Goal: Navigation & Orientation: Find specific page/section

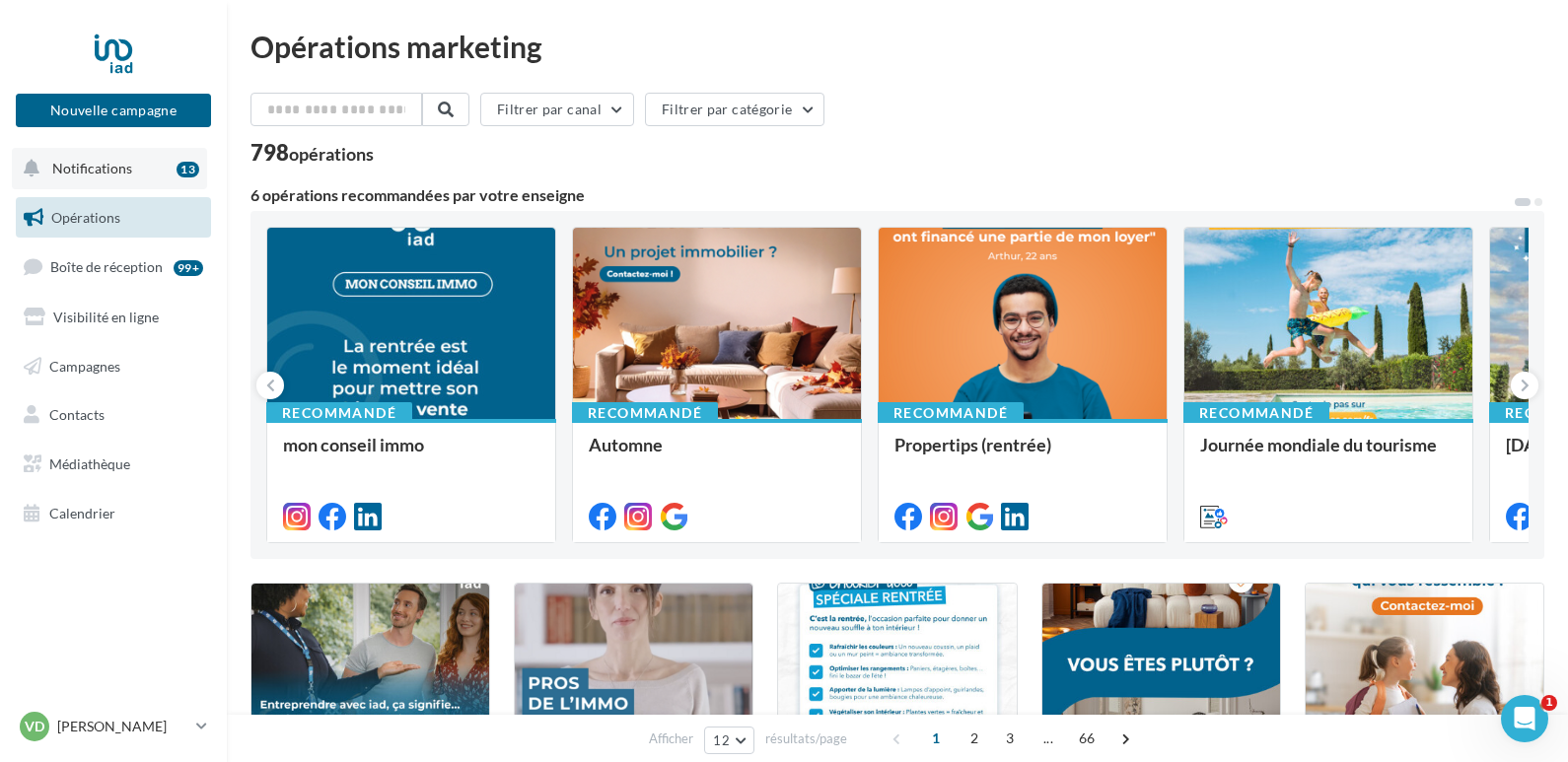
click at [66, 160] on span "Notifications" at bounding box center [92, 167] width 80 height 17
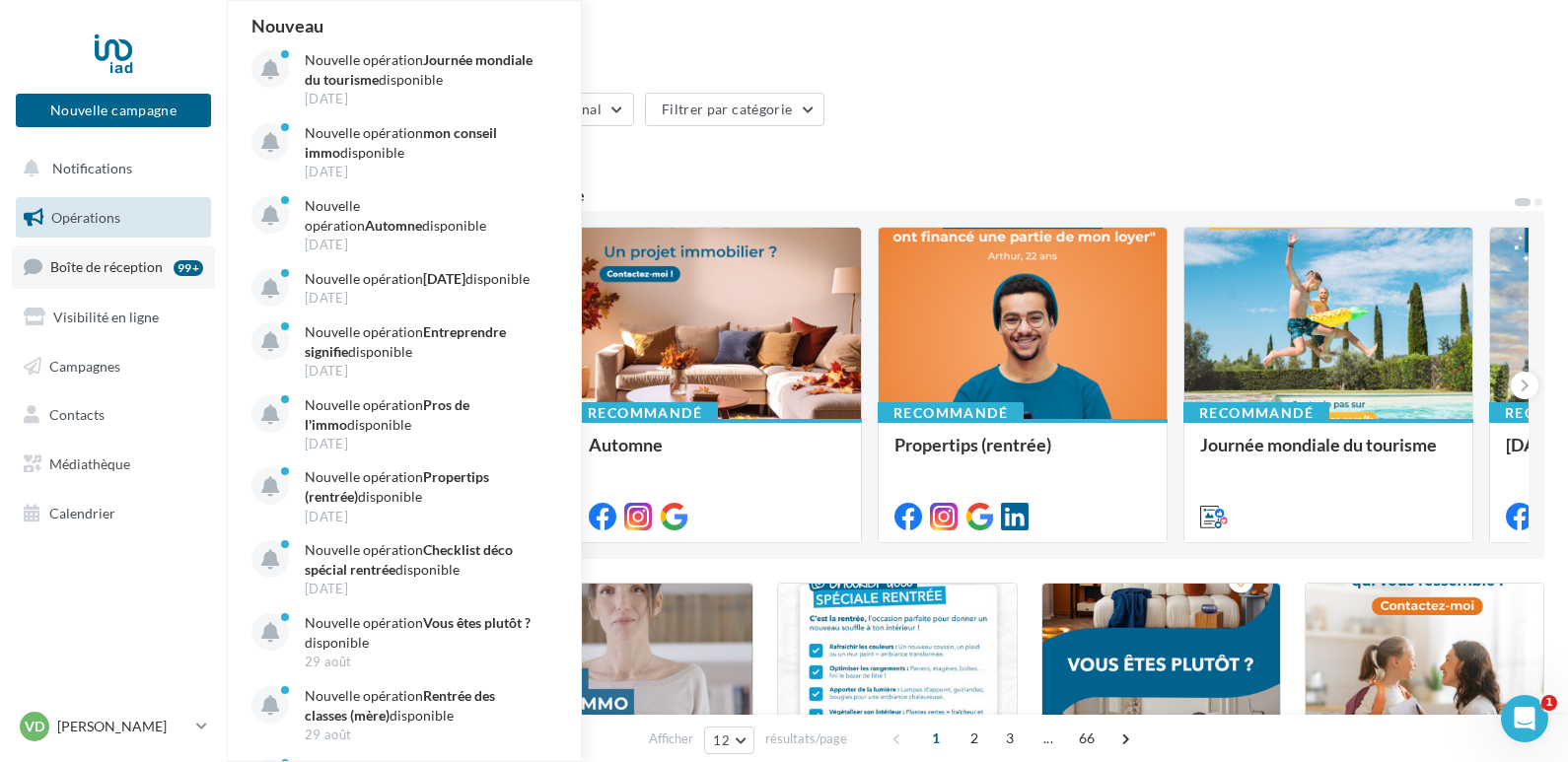
click at [98, 262] on span "Boîte de réception" at bounding box center [107, 266] width 113 height 17
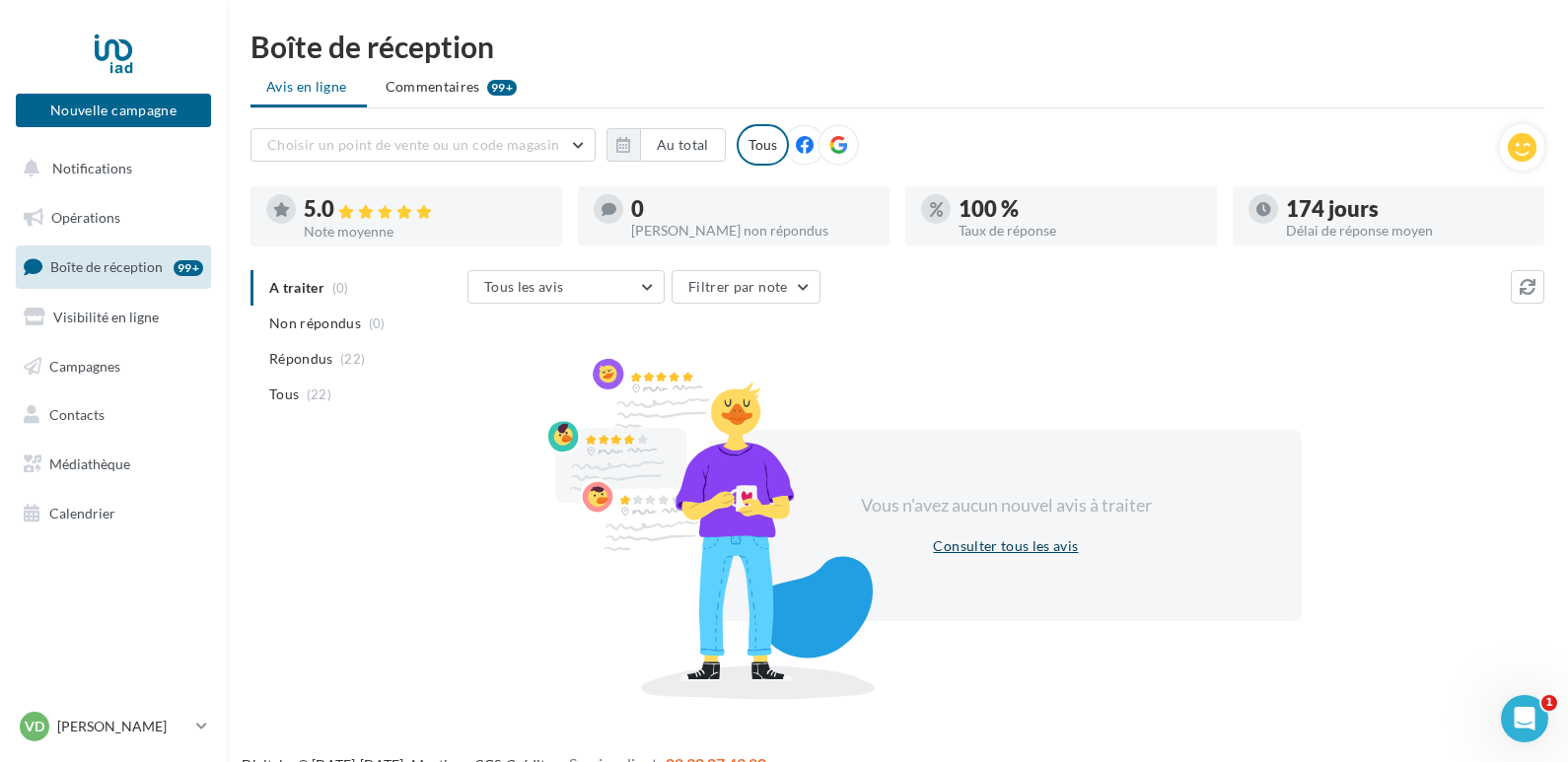
click at [986, 557] on button "Consulter tous les avis" at bounding box center [1005, 546] width 160 height 24
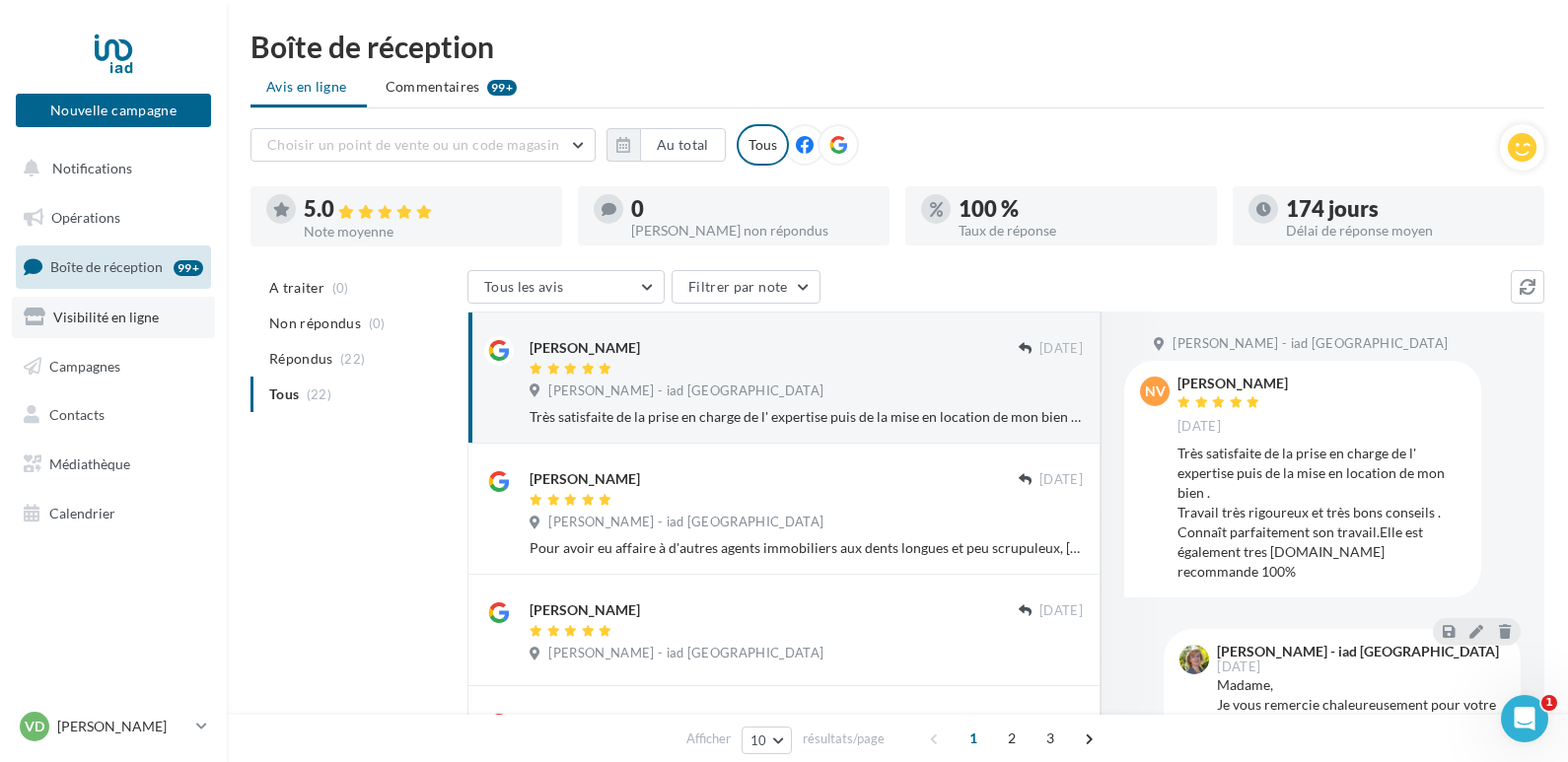
click at [126, 317] on span "Visibilité en ligne" at bounding box center [106, 317] width 106 height 17
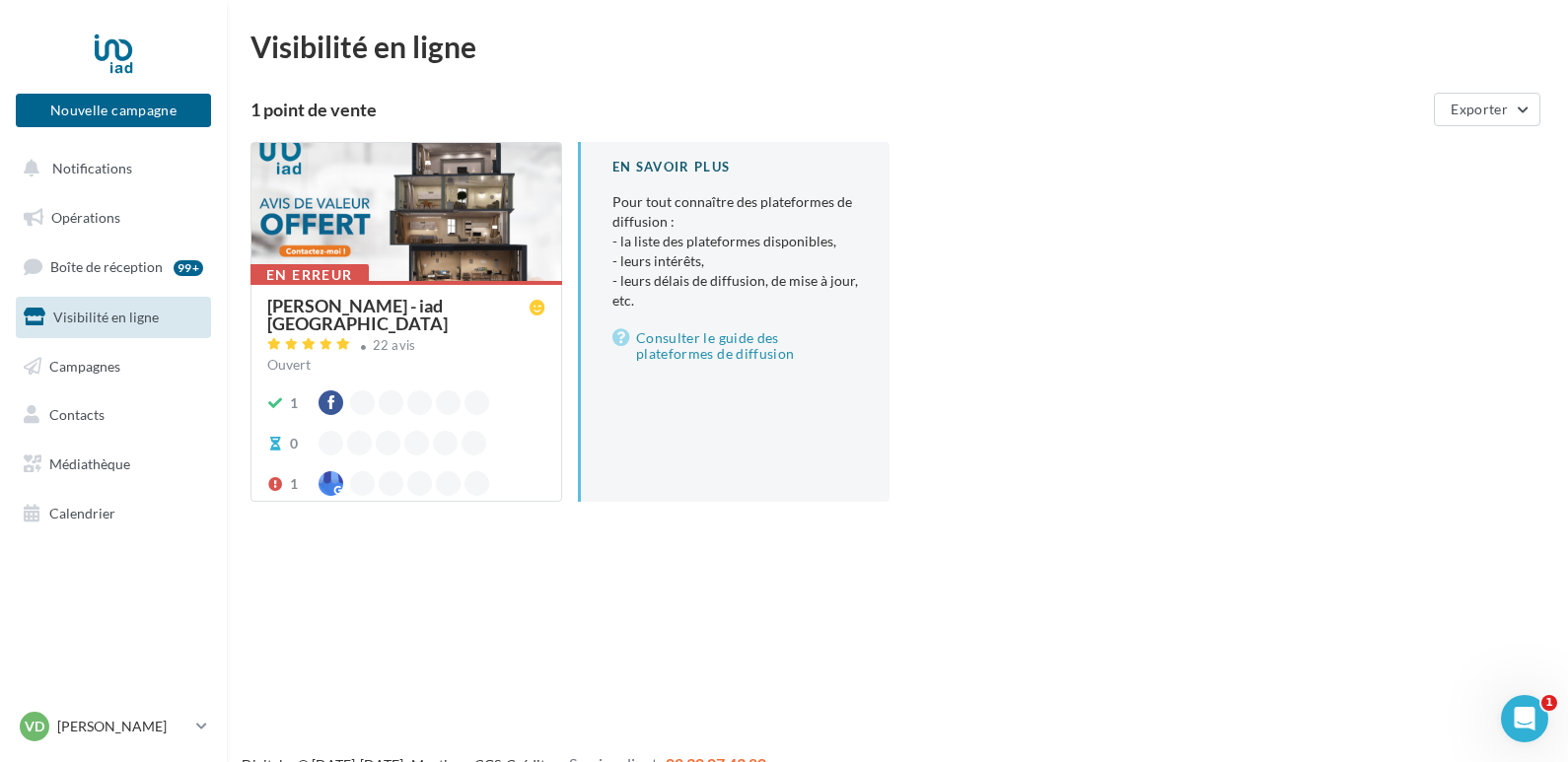
click at [333, 256] on div at bounding box center [406, 212] width 310 height 140
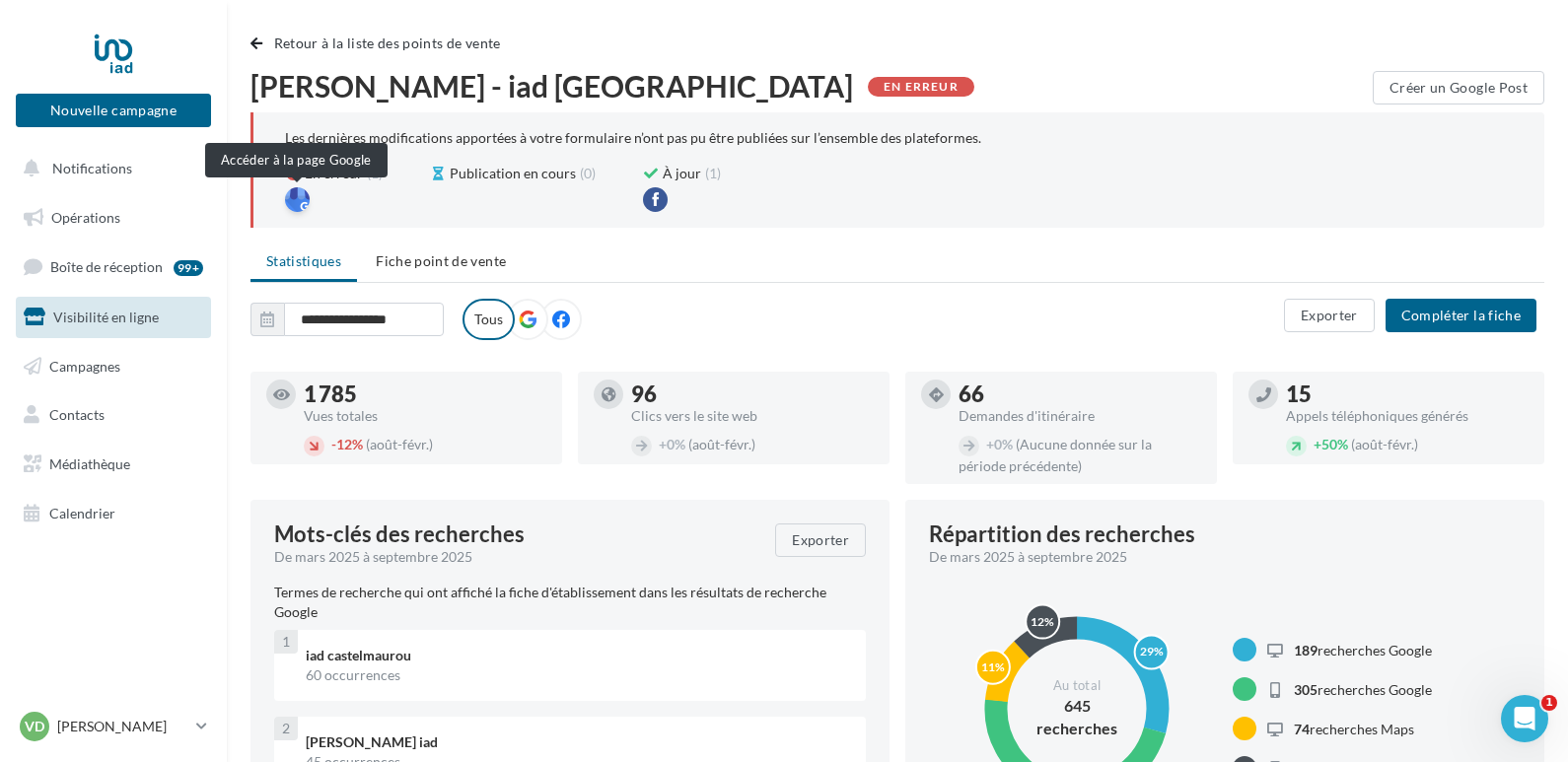
click at [295, 193] on div at bounding box center [297, 199] width 25 height 25
click at [288, 209] on span at bounding box center [297, 199] width 25 height 25
